Goal: Task Accomplishment & Management: Complete application form

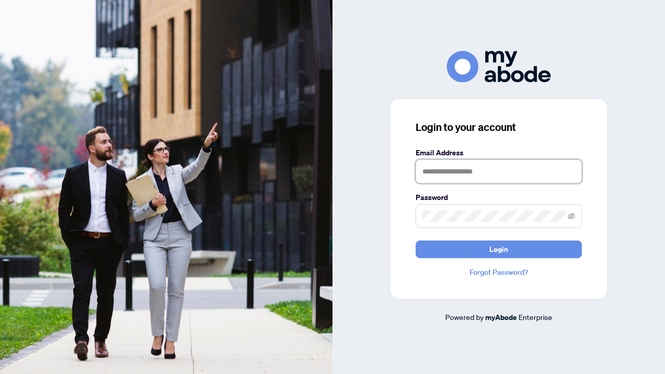
type input "**********"
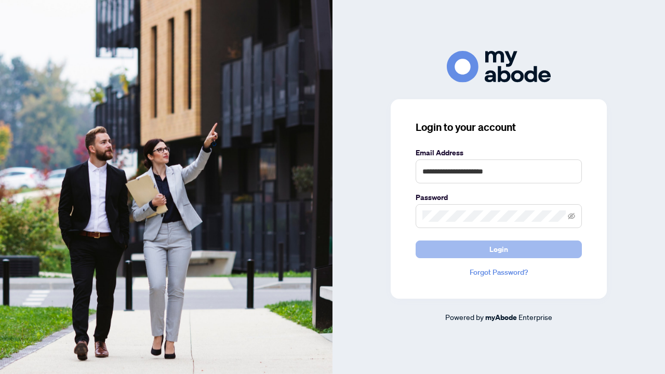
click at [483, 248] on button "Login" at bounding box center [499, 250] width 166 height 18
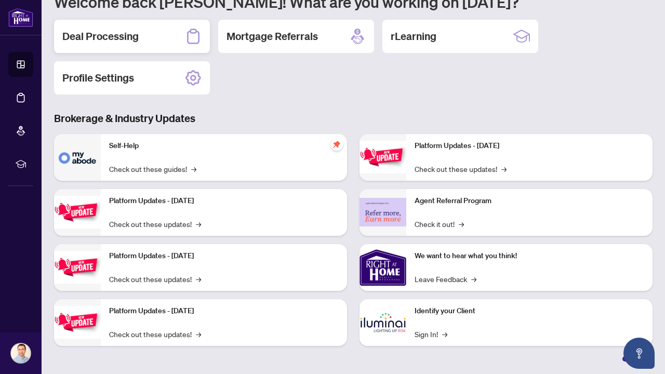
scroll to position [63, 0]
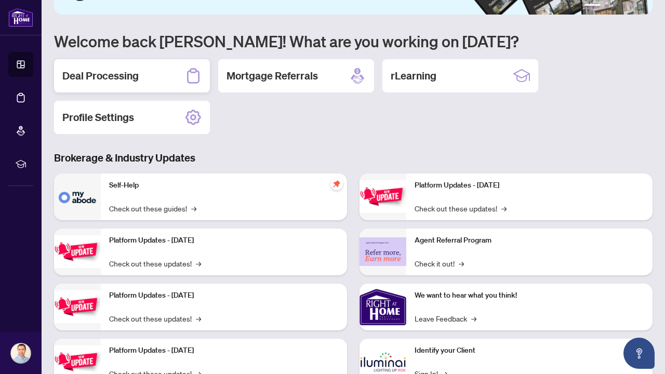
click at [103, 81] on h2 "Deal Processing" at bounding box center [100, 76] width 76 height 15
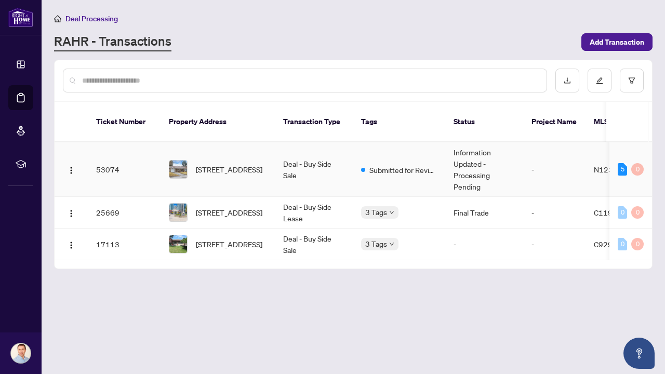
click at [606, 165] on span "N12396426" at bounding box center [615, 169] width 43 height 9
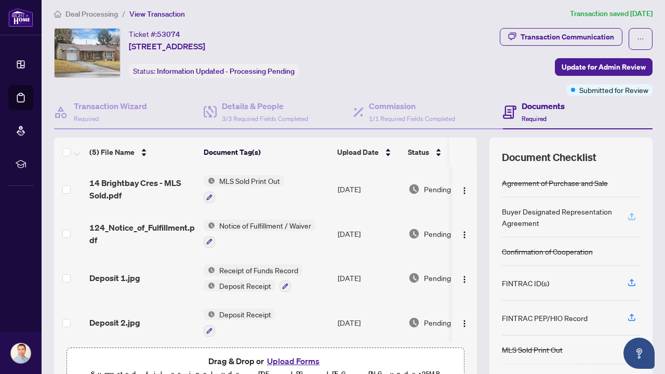
click at [632, 217] on icon "button" at bounding box center [631, 216] width 9 height 9
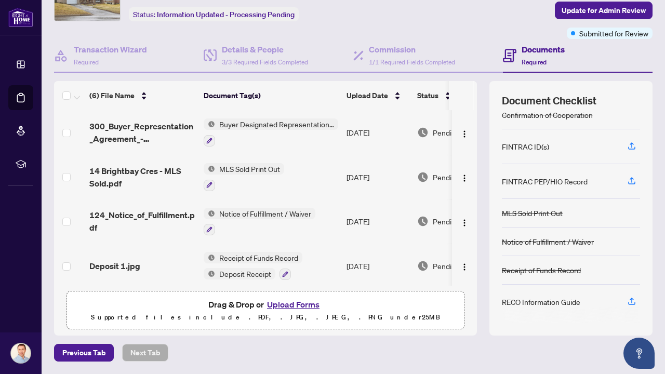
scroll to position [61, 0]
click at [632, 303] on icon "button" at bounding box center [632, 300] width 4 height 5
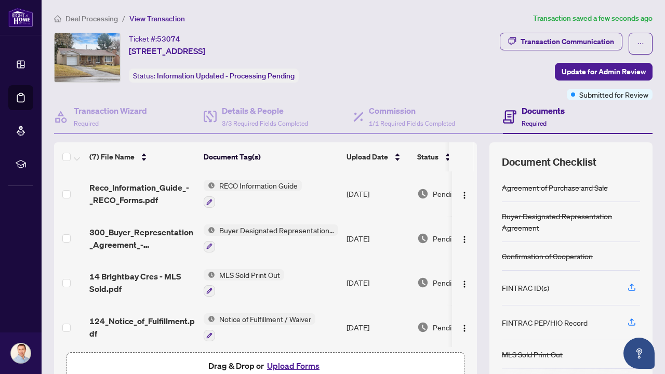
scroll to position [0, 0]
click at [579, 70] on span "Update for Admin Review" at bounding box center [604, 71] width 84 height 17
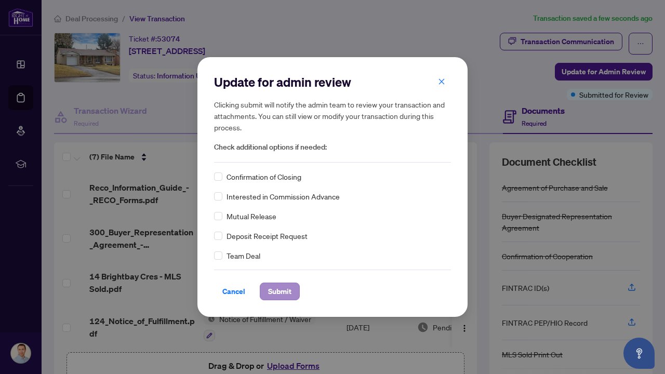
click at [275, 288] on span "Submit" at bounding box center [279, 291] width 23 height 17
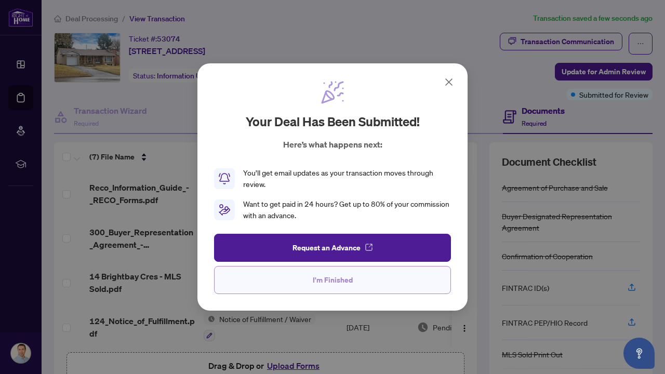
click at [325, 281] on span "I'm Finished" at bounding box center [333, 280] width 40 height 17
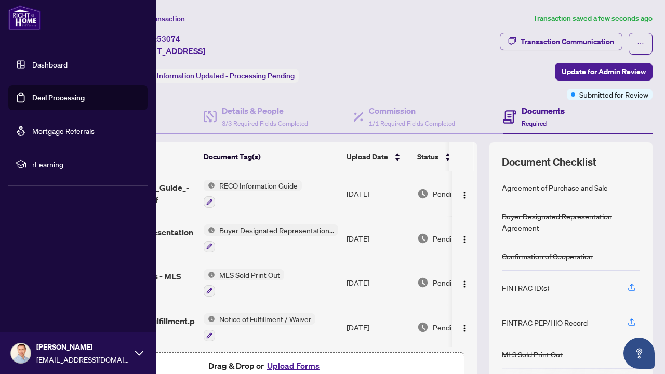
click at [52, 62] on link "Dashboard" at bounding box center [49, 64] width 35 height 9
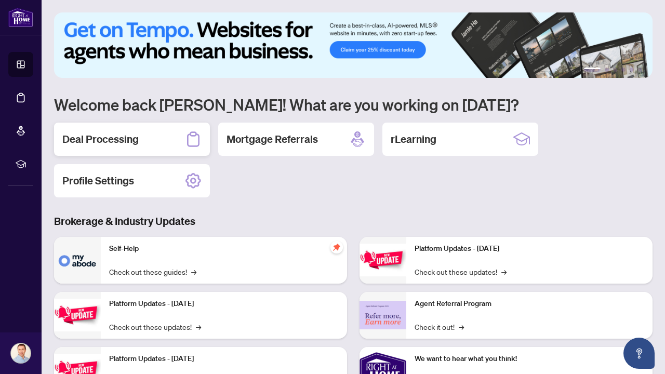
click at [131, 142] on h2 "Deal Processing" at bounding box center [100, 139] width 76 height 15
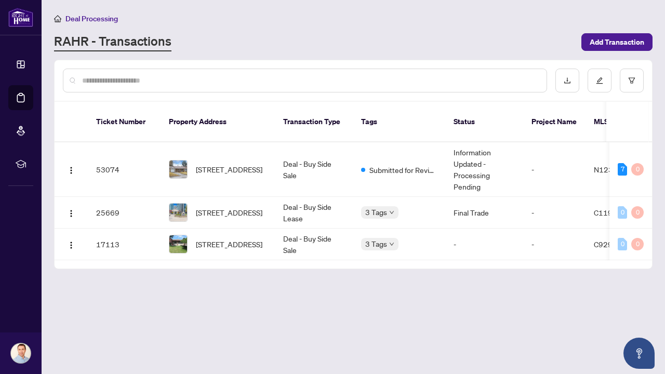
click at [355, 70] on div at bounding box center [305, 81] width 484 height 24
